Goal: Task Accomplishment & Management: Complete application form

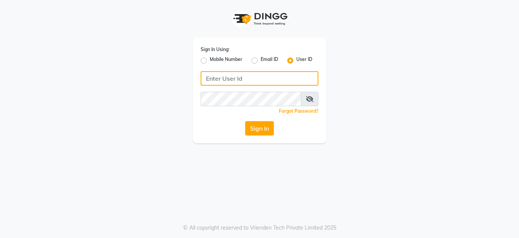
drag, startPoint x: 226, startPoint y: 84, endPoint x: 227, endPoint y: 79, distance: 5.1
click at [226, 84] on input "Username" at bounding box center [260, 78] width 118 height 14
drag, startPoint x: 237, startPoint y: 78, endPoint x: 200, endPoint y: 77, distance: 36.9
click at [200, 77] on div "Sign In Using: Mobile Number Email ID User ID lustersalon Remember me Forgot Pa…" at bounding box center [259, 90] width 133 height 105
type input "lustersalon"
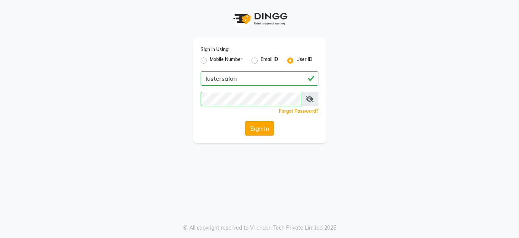
click at [266, 128] on button "Sign In" at bounding box center [259, 128] width 29 height 14
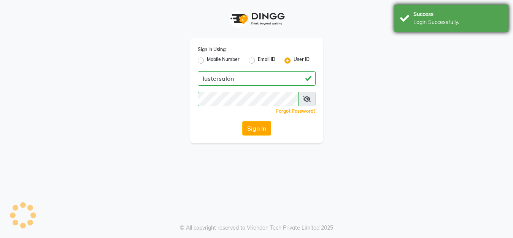
click at [453, 25] on div "Login Successfully." at bounding box center [457, 22] width 89 height 8
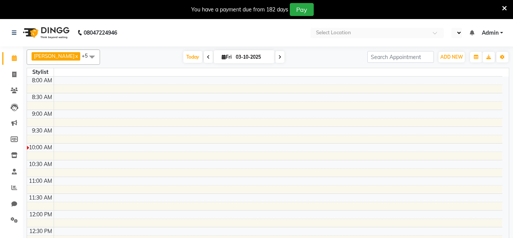
click at [500, 5] on div "You have a payment due from 182 days Pay" at bounding box center [252, 9] width 499 height 13
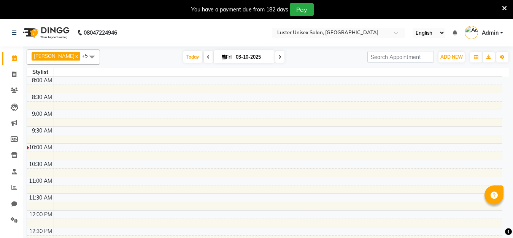
select select "en"
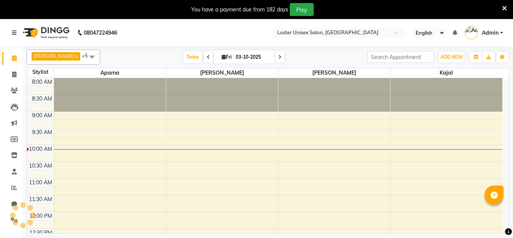
click at [504, 7] on icon at bounding box center [504, 8] width 5 height 7
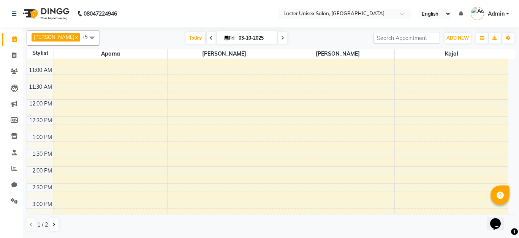
scroll to position [152, 0]
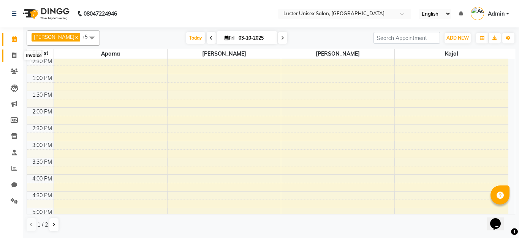
click at [16, 54] on icon at bounding box center [14, 55] width 4 height 6
select select "service"
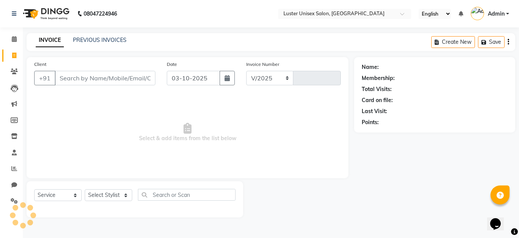
select select "7467"
type input "0649"
click at [11, 37] on span at bounding box center [14, 39] width 13 height 9
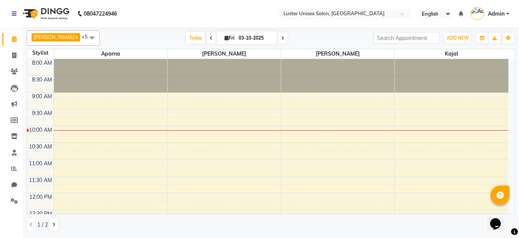
scroll to position [152, 0]
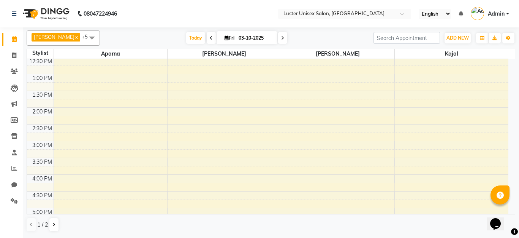
click at [221, 114] on div "8:00 AM 8:30 AM 9:00 AM 9:30 AM 10:00 AM 10:30 AM 11:00 AM 11:30 AM 12:00 PM 12…" at bounding box center [267, 141] width 481 height 468
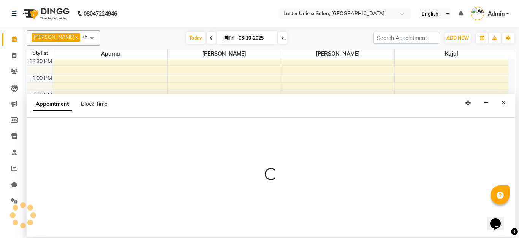
select select "68086"
select select "840"
select select "tentative"
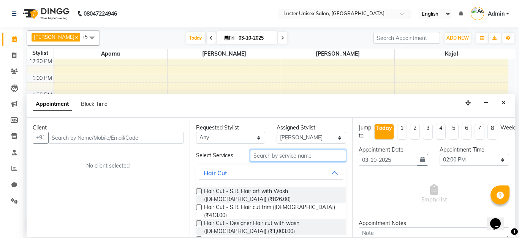
click at [287, 151] on input "text" at bounding box center [298, 155] width 97 height 12
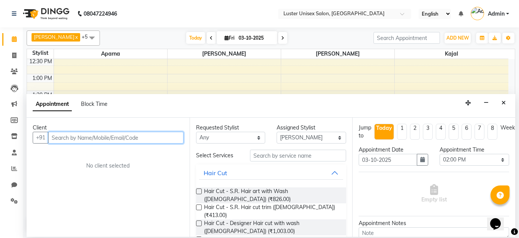
click at [117, 135] on input "text" at bounding box center [115, 137] width 135 height 12
type input "8530377870"
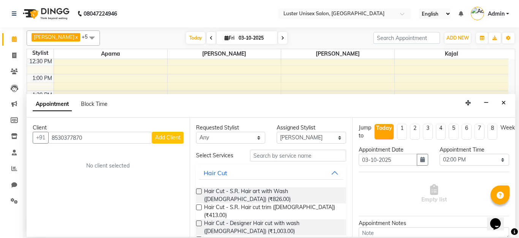
click at [178, 140] on span "Add Client" at bounding box center [167, 137] width 25 height 7
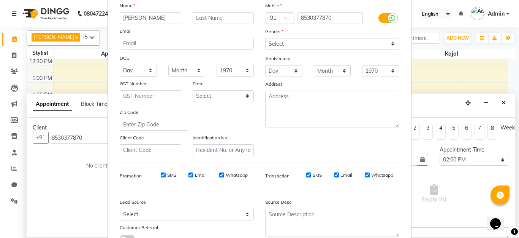
scroll to position [0, 0]
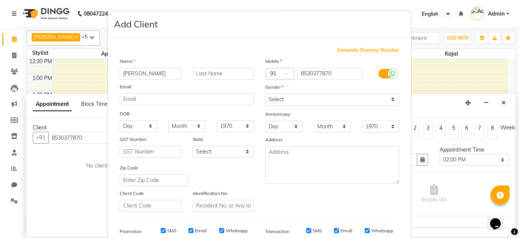
type input "[PERSON_NAME]"
click at [319, 100] on select "Select [DEMOGRAPHIC_DATA] [DEMOGRAPHIC_DATA] Other Prefer Not To Say" at bounding box center [332, 99] width 134 height 12
select select "[DEMOGRAPHIC_DATA]"
click at [265, 93] on select "Select [DEMOGRAPHIC_DATA] [DEMOGRAPHIC_DATA] Other Prefer Not To Say" at bounding box center [332, 99] width 134 height 12
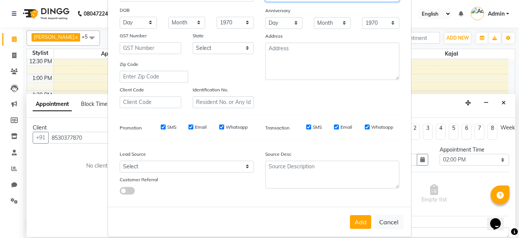
scroll to position [113, 0]
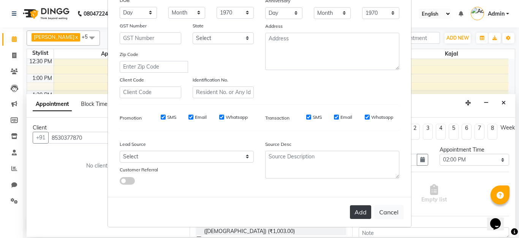
click at [350, 213] on button "Add" at bounding box center [360, 212] width 21 height 14
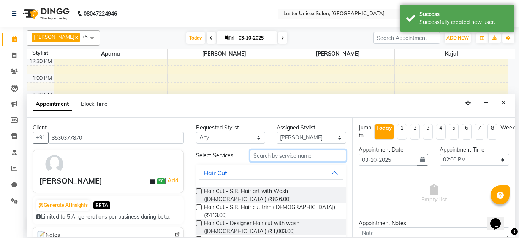
click at [278, 158] on input "text" at bounding box center [298, 155] width 97 height 12
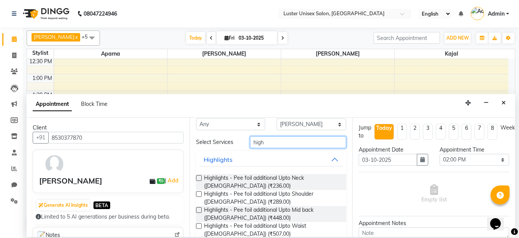
scroll to position [0, 0]
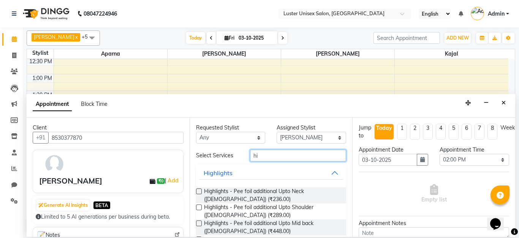
type input "h"
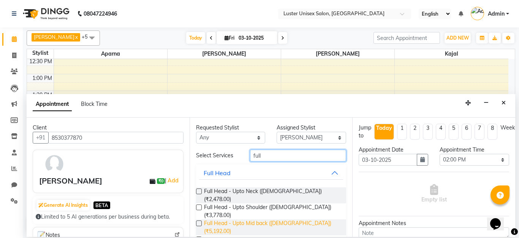
type input "full"
click at [247, 219] on span "Full Head - Upto Mid back ([DEMOGRAPHIC_DATA]) (₹5,192.00)" at bounding box center [272, 227] width 136 height 16
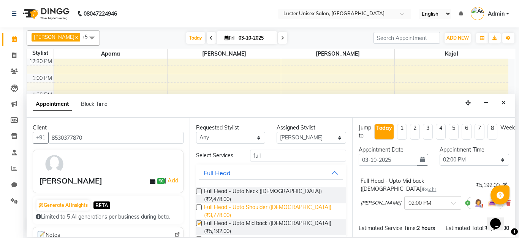
checkbox input "false"
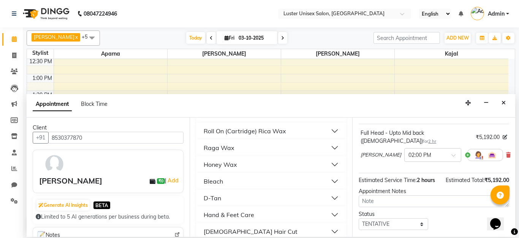
scroll to position [87, 0]
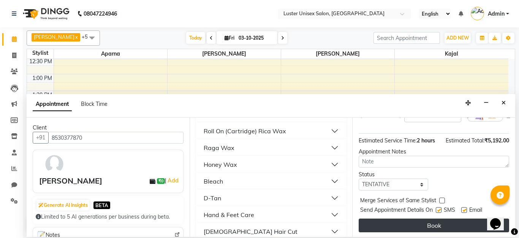
click at [426, 218] on button "Book" at bounding box center [434, 225] width 150 height 14
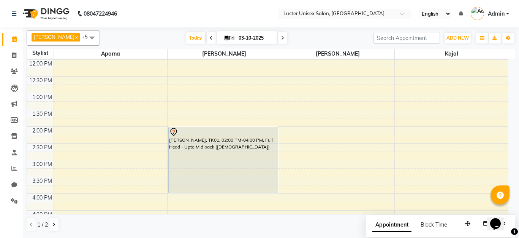
scroll to position [152, 0]
